Goal: Information Seeking & Learning: Learn about a topic

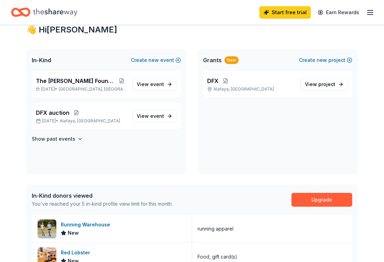
scroll to position [136, 0]
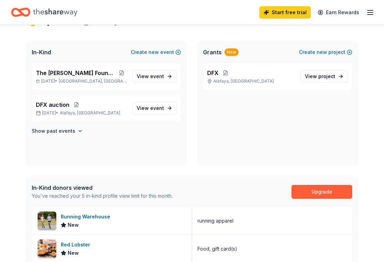
click at [58, 106] on span "DFX auction" at bounding box center [53, 105] width 34 height 8
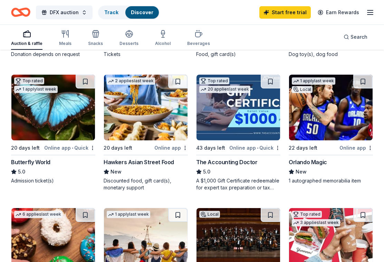
scroll to position [418, 0]
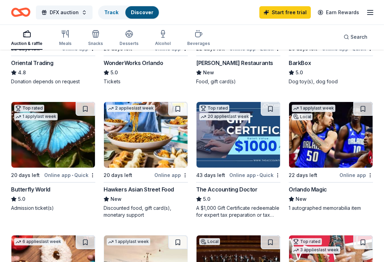
click at [66, 39] on div "Meals" at bounding box center [65, 38] width 12 height 17
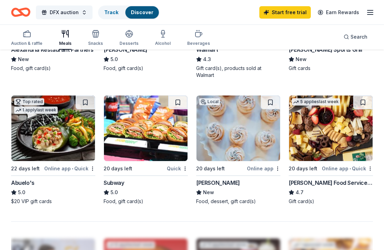
scroll to position [558, 0]
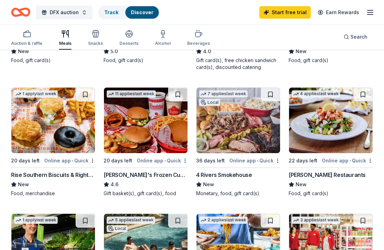
click at [349, 43] on button "Search" at bounding box center [355, 37] width 35 height 14
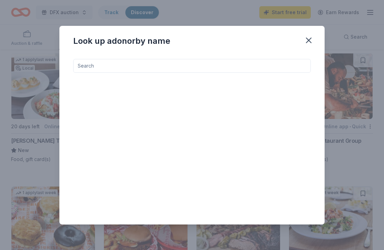
click at [309, 36] on icon "button" at bounding box center [309, 41] width 10 height 10
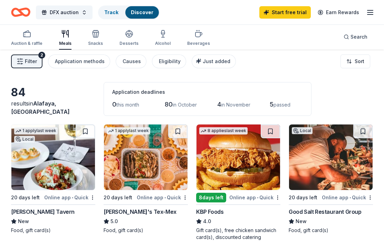
scroll to position [0, 0]
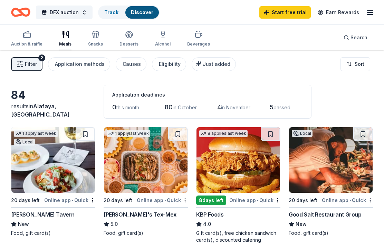
click at [60, 13] on span "DFX auction" at bounding box center [64, 12] width 29 height 8
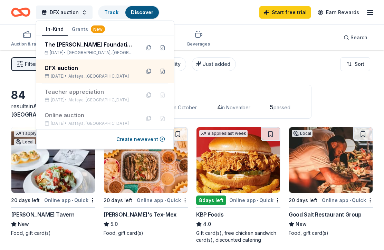
click at [54, 49] on div "The Alec Bulmer Foundation raffle Nov 22, 2025 • Billerica, MA" at bounding box center [90, 47] width 91 height 15
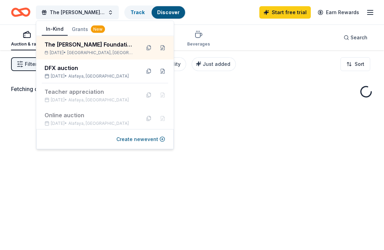
click at [61, 45] on div "The [PERSON_NAME] Foundation raffle" at bounding box center [90, 44] width 91 height 8
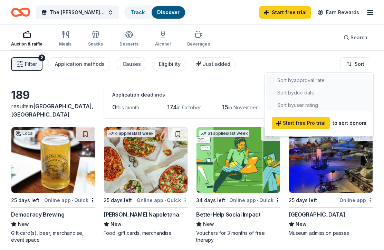
click at [82, 76] on html "The Alec Bulmer Foundation raffle Track Discover Start free trial Earn Rewards …" at bounding box center [192, 125] width 384 height 250
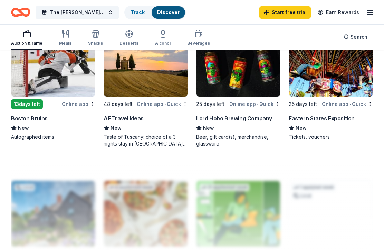
scroll to position [630, 0]
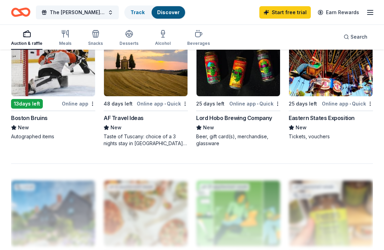
click at [65, 37] on icon "button" at bounding box center [65, 34] width 8 height 8
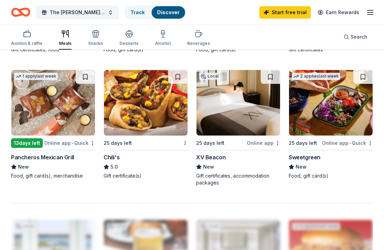
scroll to position [584, 0]
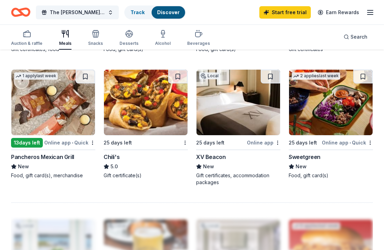
click at [97, 44] on div "Snacks" at bounding box center [95, 44] width 15 height 6
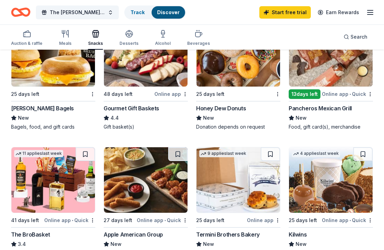
scroll to position [233, 0]
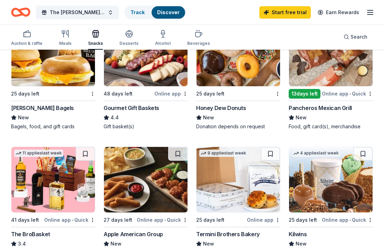
click at [46, 107] on div "Bruegger's Bagels" at bounding box center [42, 108] width 63 height 8
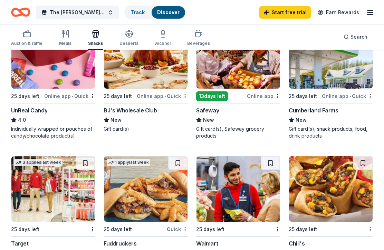
scroll to position [491, 0]
click at [355, 96] on div "Online app • Quick" at bounding box center [347, 96] width 51 height 9
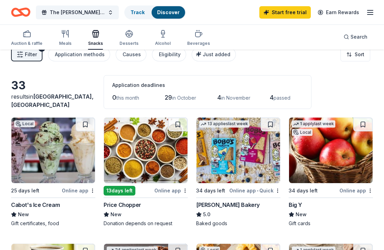
scroll to position [0, 0]
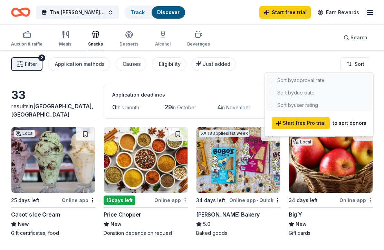
click at [131, 38] on html "The Alec Bulmer Foundation raffle Track Discover Start free trial Earn Rewards …" at bounding box center [192, 125] width 384 height 250
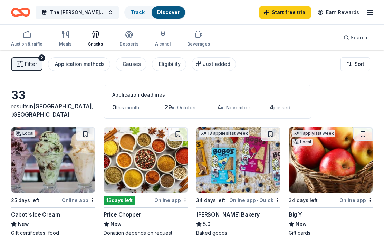
click at [132, 44] on div "Desserts" at bounding box center [129, 44] width 19 height 6
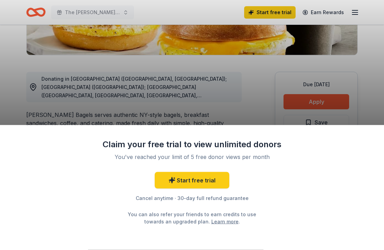
scroll to position [155, 0]
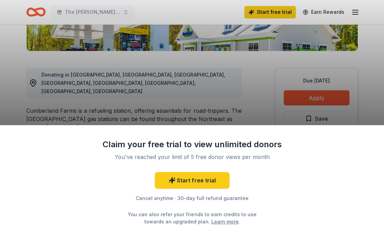
scroll to position [160, 0]
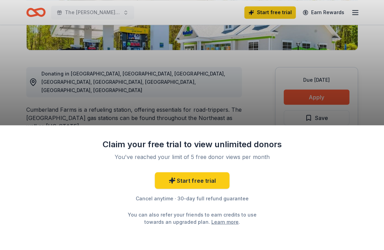
click at [339, 95] on div "Claim your free trial to view unlimited donors You've reached your limit of 5 f…" at bounding box center [192, 125] width 384 height 250
